Goal: Task Accomplishment & Management: Complete application form

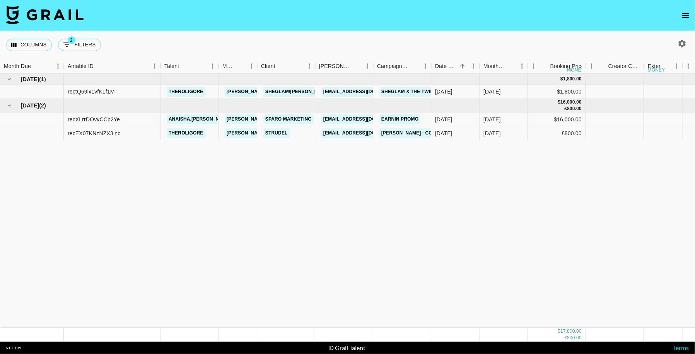
click at [687, 21] on button "open drawer" at bounding box center [685, 15] width 15 height 15
click at [686, 13] on icon "open drawer" at bounding box center [685, 15] width 9 height 9
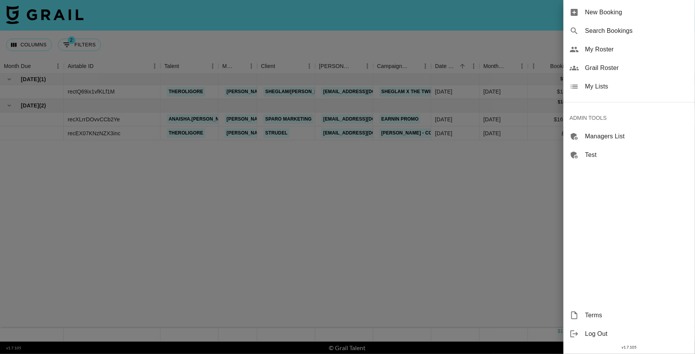
click at [581, 17] on div "New Booking" at bounding box center [630, 12] width 132 height 19
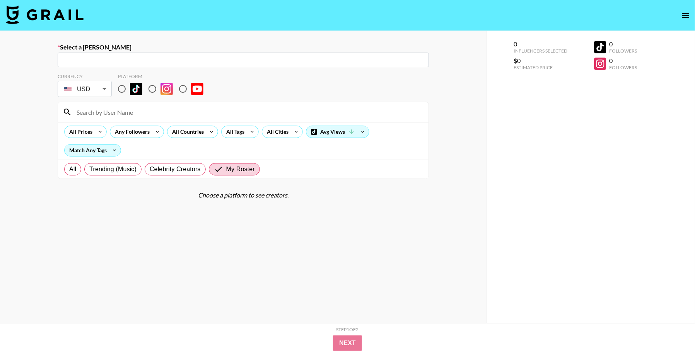
click at [208, 60] on input "text" at bounding box center [243, 60] width 362 height 9
click at [205, 58] on input "text" at bounding box center [243, 60] width 362 height 9
click at [207, 60] on input "text" at bounding box center [243, 60] width 362 height 9
paste input "[EMAIL_ADDRESS][DOMAIN_NAME]"
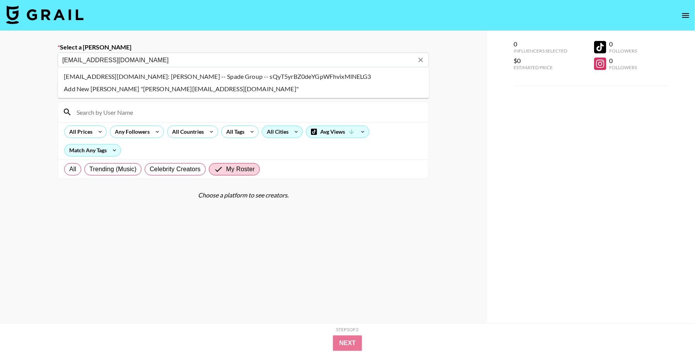
click at [242, 76] on li "[EMAIL_ADDRESS][DOMAIN_NAME]: [PERSON_NAME] -- Spade Group -- sQyT5yrBZ0deYGpWF…" at bounding box center [243, 76] width 371 height 12
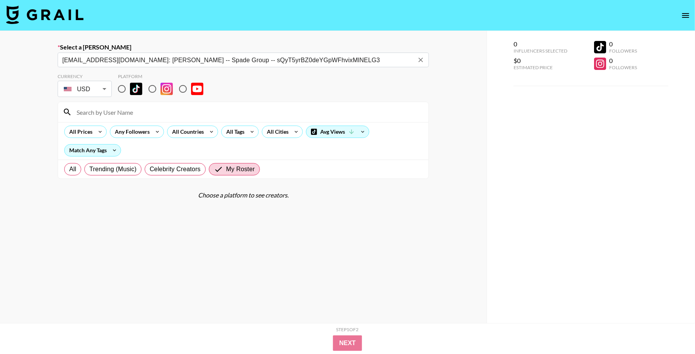
type input "[EMAIL_ADDRESS][DOMAIN_NAME]: [PERSON_NAME] -- Spade Group -- sQyT5yrBZ0deYGpWF…"
click at [121, 92] on input "radio" at bounding box center [122, 89] width 16 height 16
radio input "true"
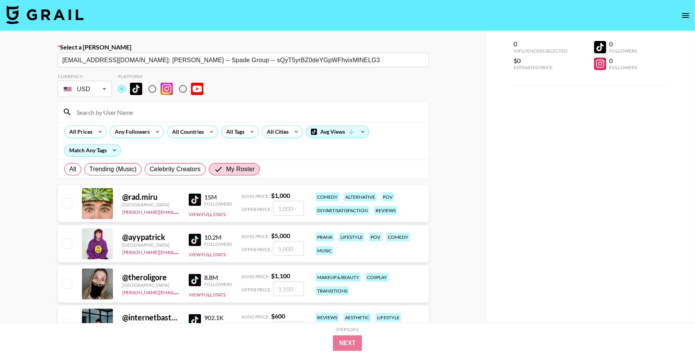
click at [121, 113] on input at bounding box center [248, 112] width 352 height 12
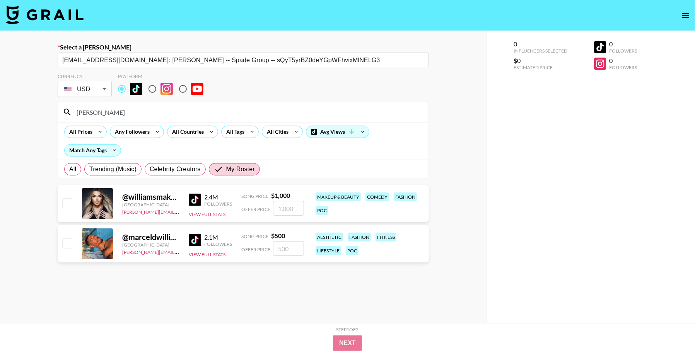
type input "[PERSON_NAME]"
click at [65, 199] on input "checkbox" at bounding box center [66, 202] width 9 height 9
checkbox input "true"
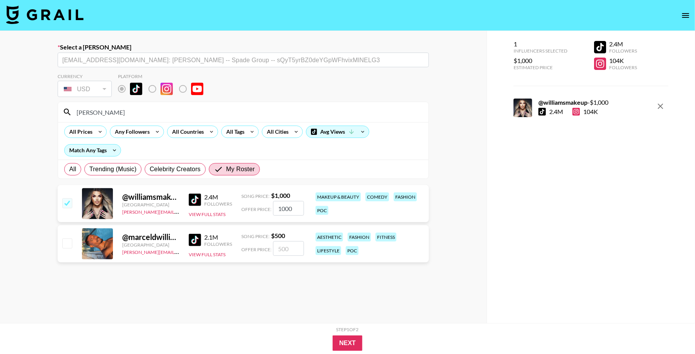
drag, startPoint x: 294, startPoint y: 207, endPoint x: 246, endPoint y: 206, distance: 48.4
click at [251, 206] on div "Offer Price: 1000" at bounding box center [272, 208] width 63 height 15
type input "250"
click at [348, 347] on button "Next" at bounding box center [348, 343] width 30 height 15
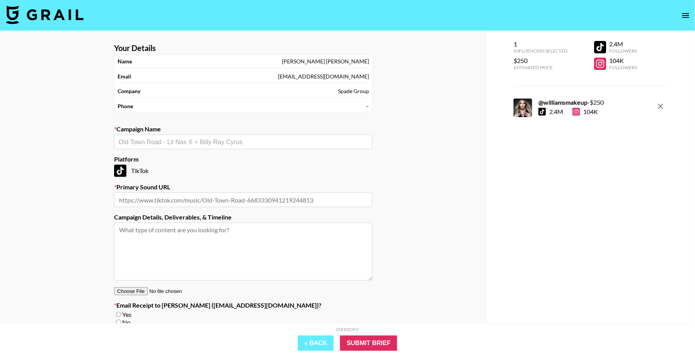
click at [215, 142] on input "text" at bounding box center [243, 142] width 249 height 9
paste input "5 6 7 Ate - J Worra"
click at [223, 160] on li "Add New Campaign: " 5 6 7 Ate - J Worra"" at bounding box center [243, 158] width 258 height 12
type input "5 6 7 Ate - J Worra"
click at [246, 202] on input "text" at bounding box center [243, 200] width 258 height 15
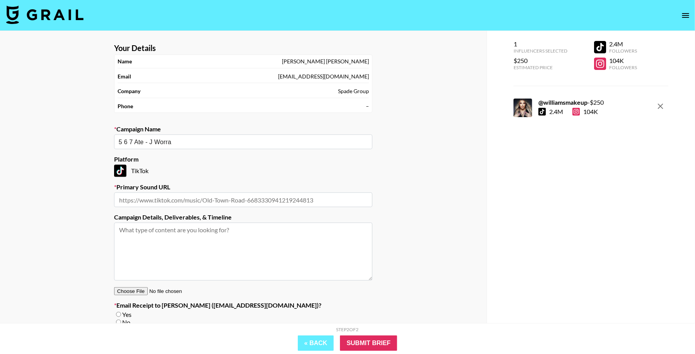
paste input "[URL][DOMAIN_NAME][PERSON_NAME]"
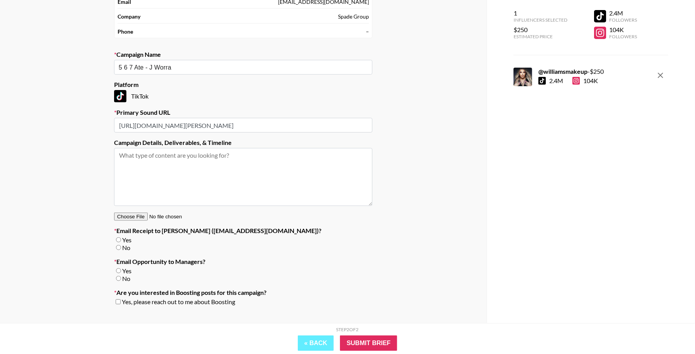
scroll to position [83, 0]
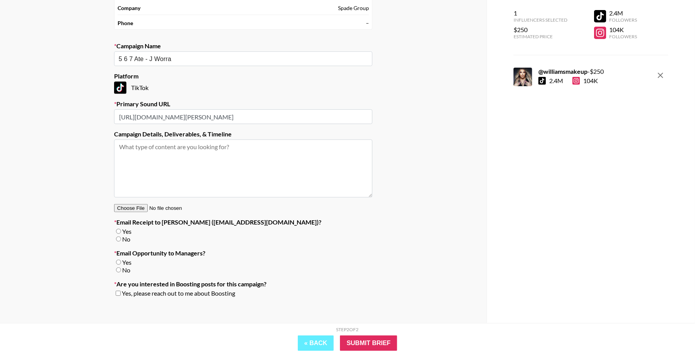
type input "[URL][DOMAIN_NAME][PERSON_NAME]"
click at [116, 239] on input "No" at bounding box center [118, 239] width 5 height 5
radio input "true"
click at [117, 271] on input "No" at bounding box center [118, 270] width 5 height 5
radio input "true"
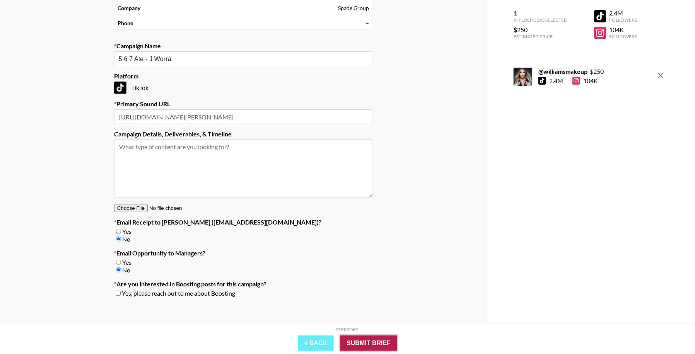
click at [361, 337] on input "Submit Brief" at bounding box center [368, 343] width 57 height 15
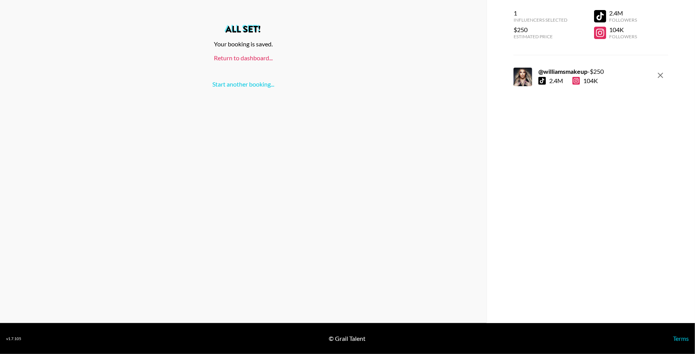
click at [235, 55] on link "Return to dashboard..." at bounding box center [243, 57] width 59 height 7
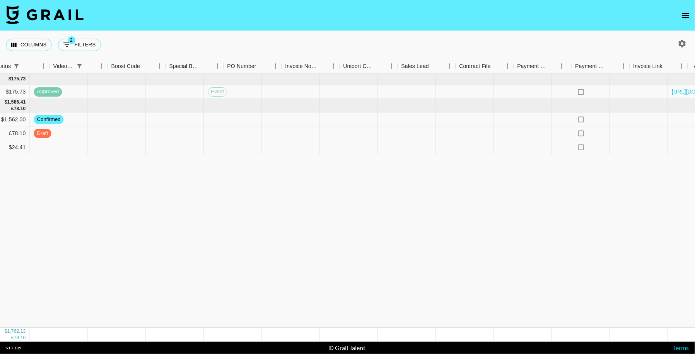
scroll to position [0, 831]
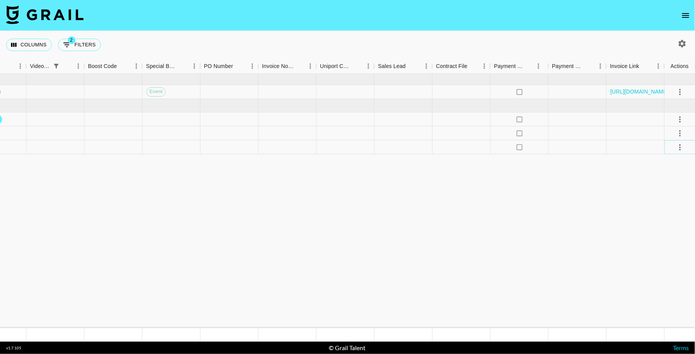
click at [679, 147] on icon "select merge strategy" at bounding box center [679, 147] width 9 height 9
click at [670, 165] on li "Confirm" at bounding box center [670, 164] width 50 height 14
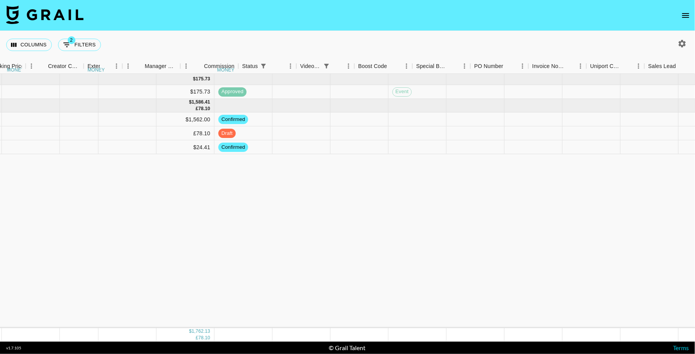
scroll to position [0, 560]
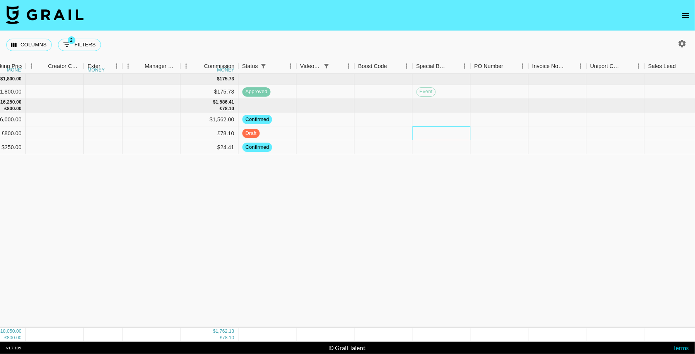
click at [446, 130] on div at bounding box center [442, 134] width 58 height 14
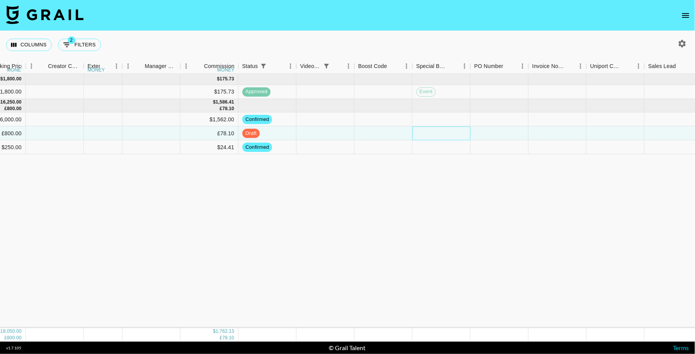
click at [446, 130] on div at bounding box center [442, 134] width 58 height 14
click at [434, 170] on li "event" at bounding box center [441, 168] width 110 height 14
type input "event"
click at [567, 137] on div at bounding box center [558, 134] width 58 height 14
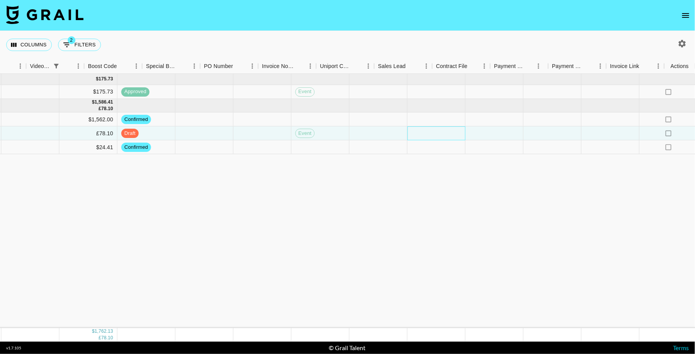
scroll to position [0, 831]
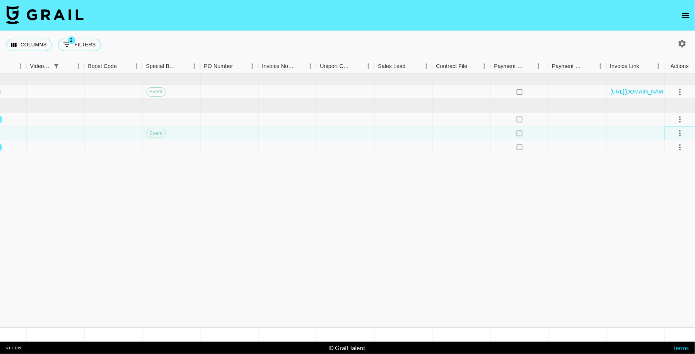
click at [676, 130] on icon "select merge strategy" at bounding box center [679, 133] width 9 height 9
click at [669, 207] on div "Approve" at bounding box center [663, 205] width 24 height 9
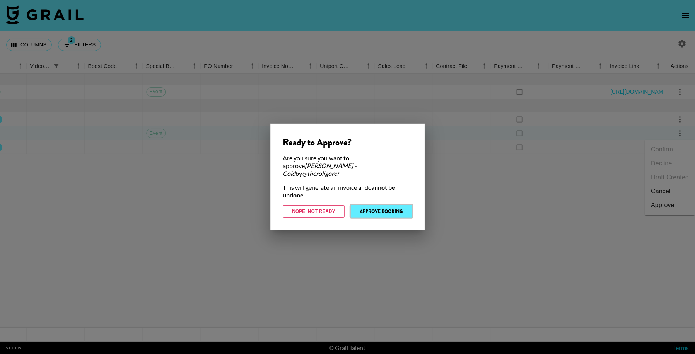
click at [398, 207] on button "Approve Booking" at bounding box center [382, 211] width 62 height 12
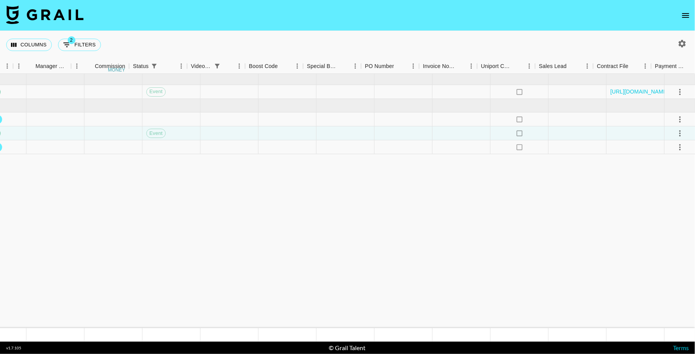
scroll to position [0, 670]
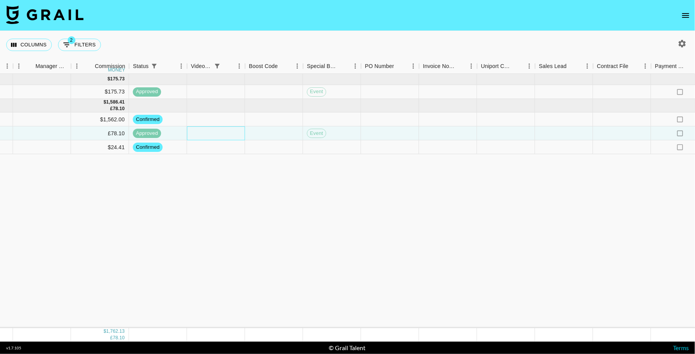
click at [219, 132] on div at bounding box center [216, 134] width 58 height 14
type input "https://www.tiktok.com/@theroligore/video/7558524291856321814?_r=1&_t=ZN-90M7hY…"
click at [326, 195] on div "Sep '25 ( 1 ) $ 1,800.00 $ 175.73 rectQ69ix1vfKLf1M theroligore hugo@grail-tale…" at bounding box center [93, 201] width 1526 height 255
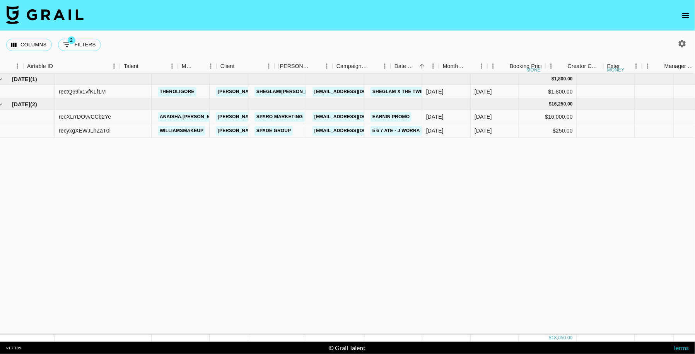
scroll to position [0, 0]
